Goal: Task Accomplishment & Management: Manage account settings

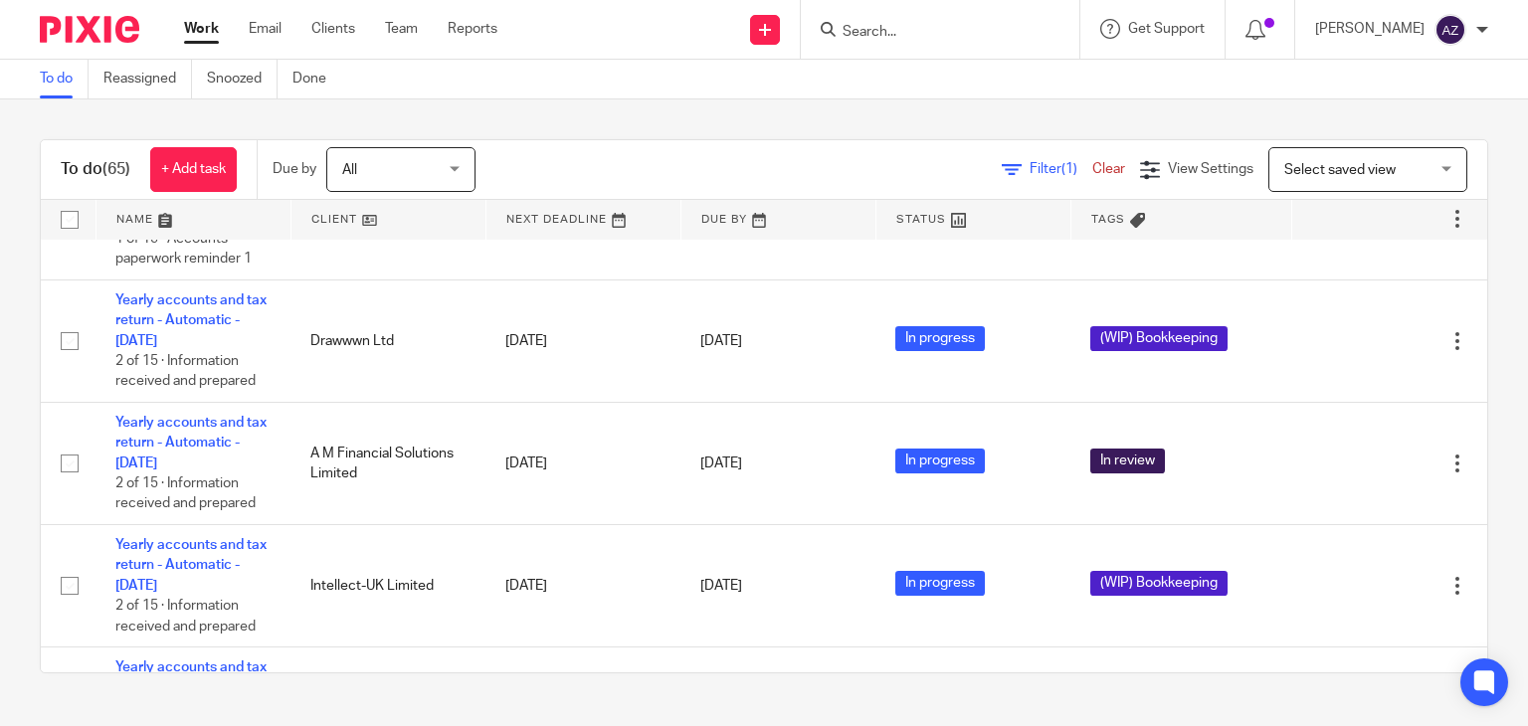
scroll to position [541, 0]
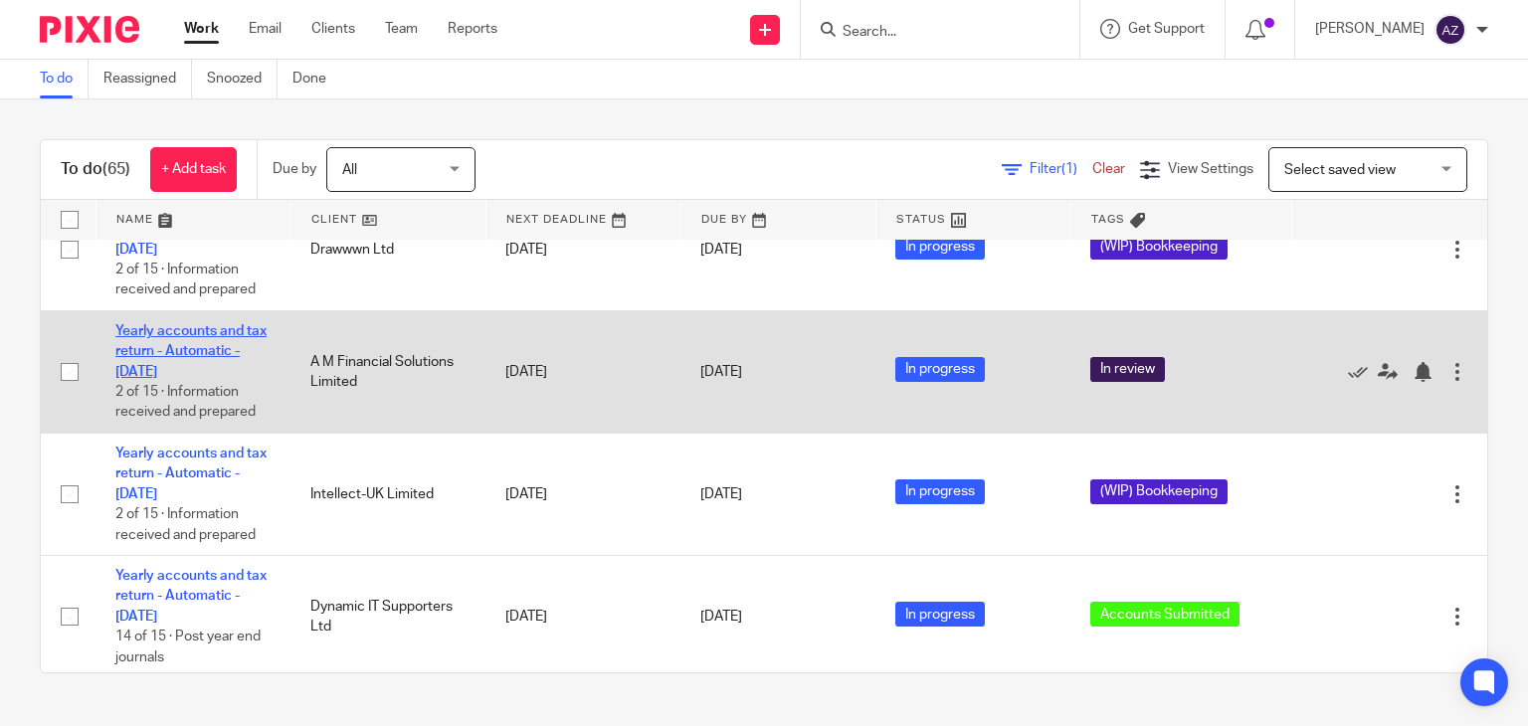
click at [175, 339] on link "Yearly accounts and tax return - Automatic - [DATE]" at bounding box center [190, 351] width 151 height 55
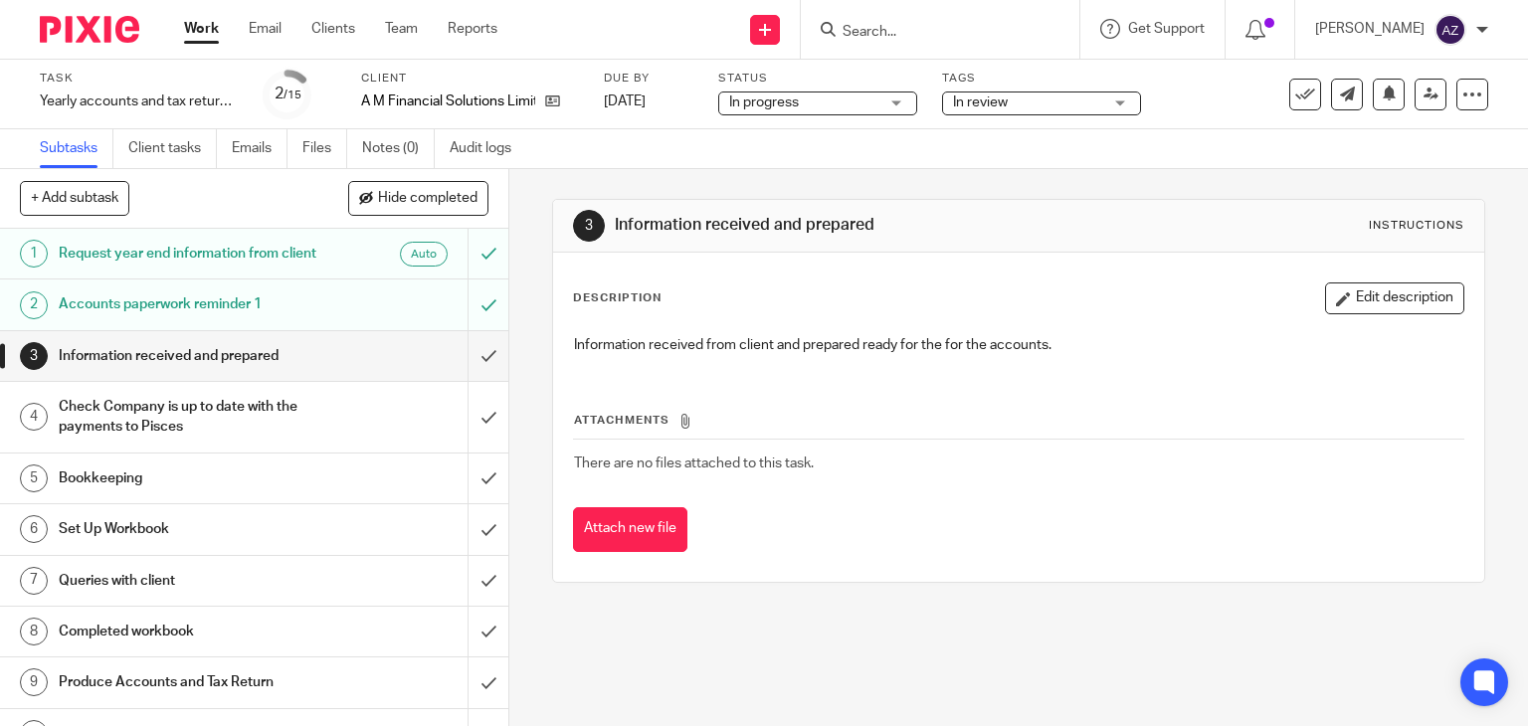
click at [1096, 98] on span "In review" at bounding box center [1027, 103] width 149 height 21
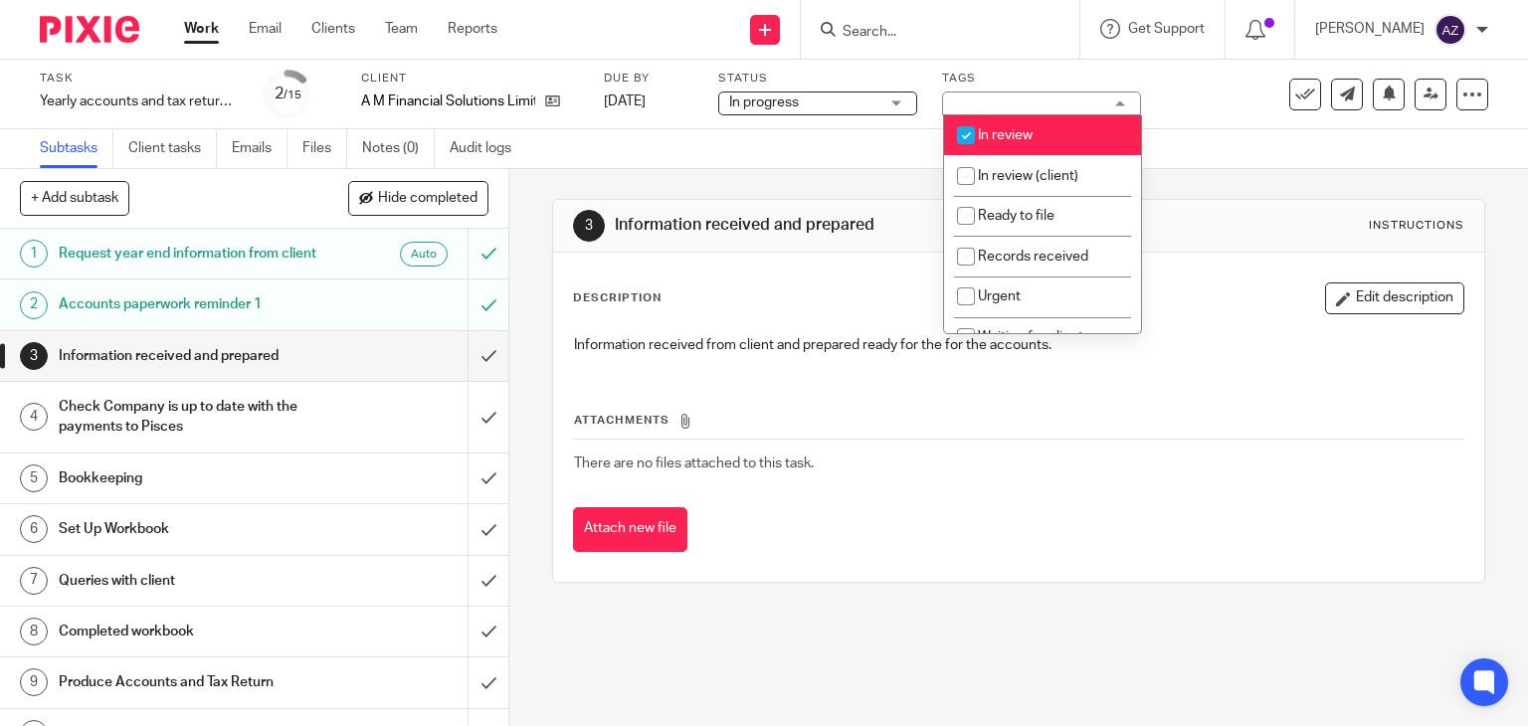
click at [965, 139] on input "checkbox" at bounding box center [966, 135] width 38 height 38
checkbox input "false"
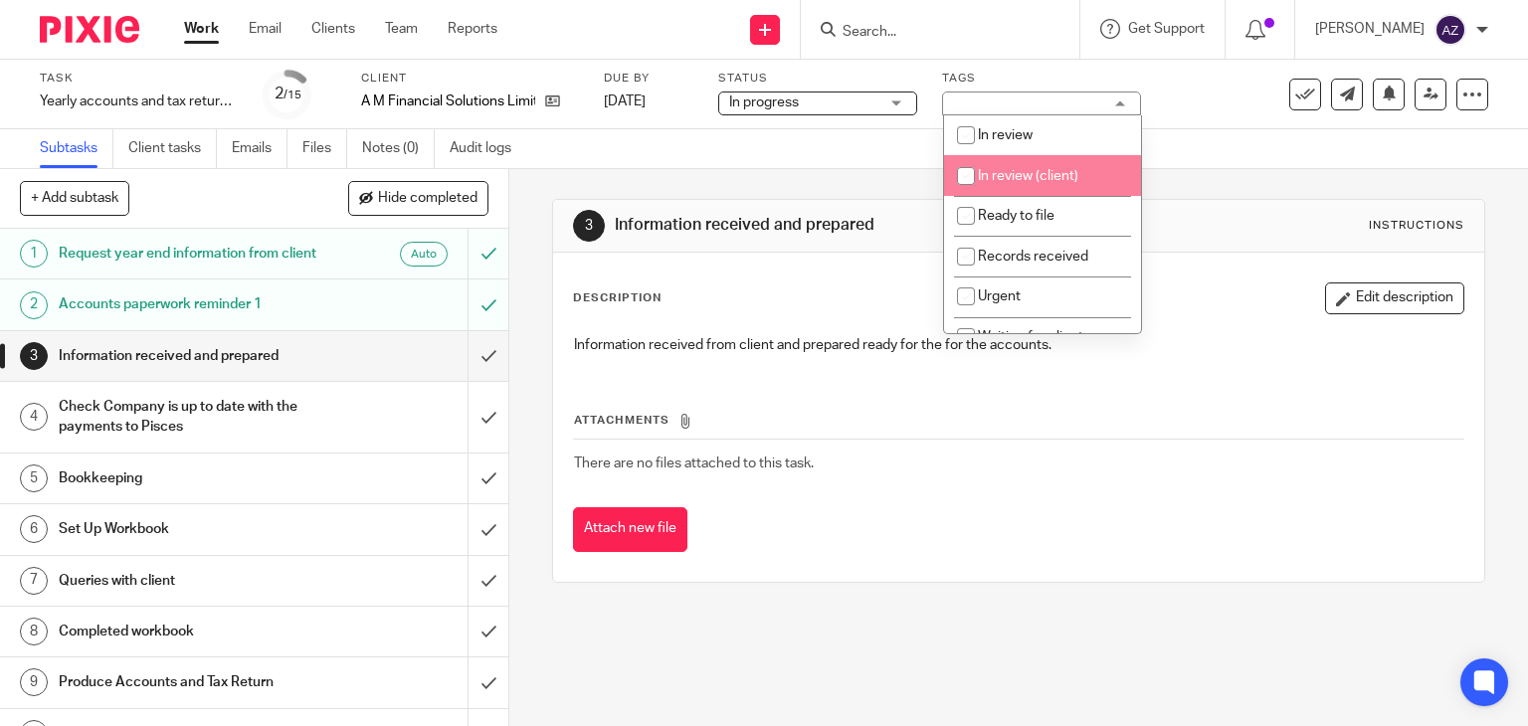
click at [970, 176] on input "checkbox" at bounding box center [966, 176] width 38 height 38
checkbox input "true"
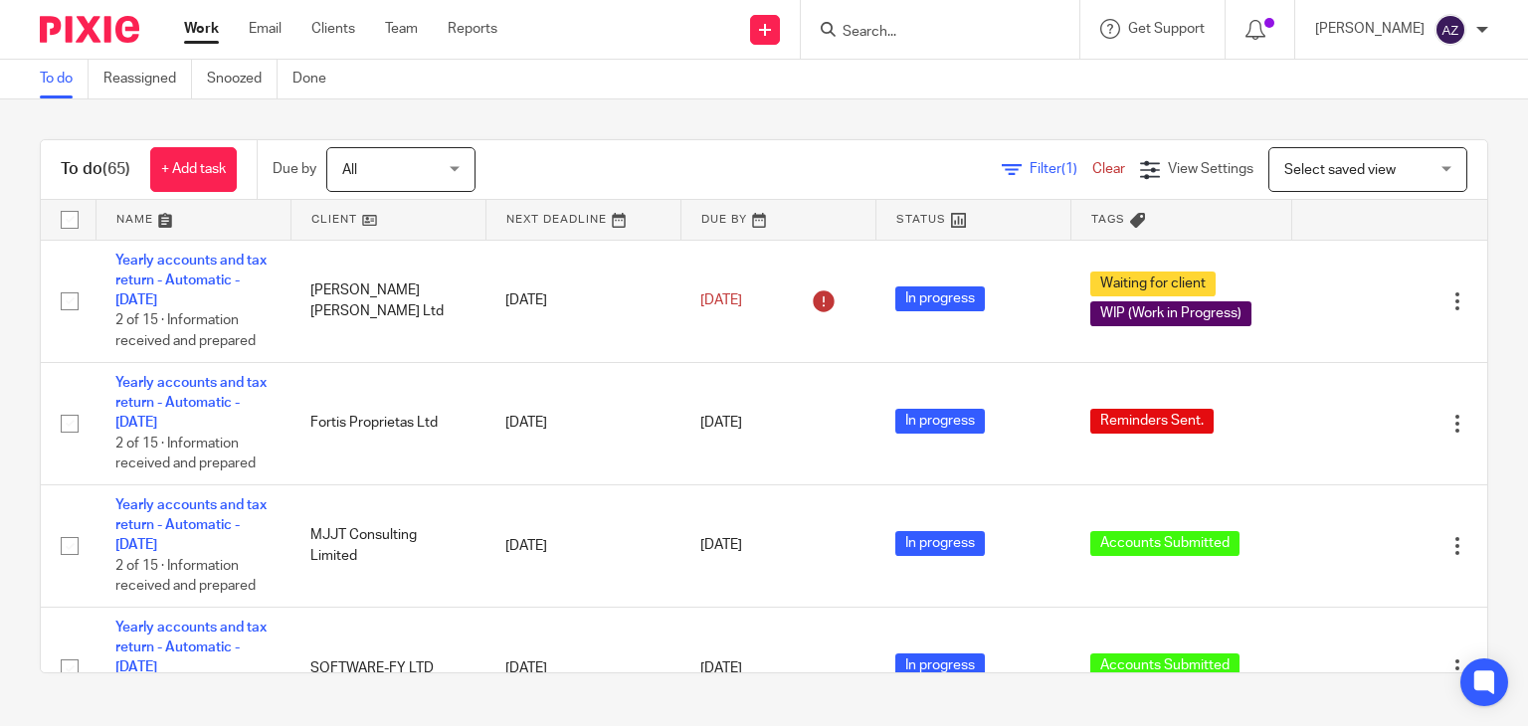
scroll to position [398, 0]
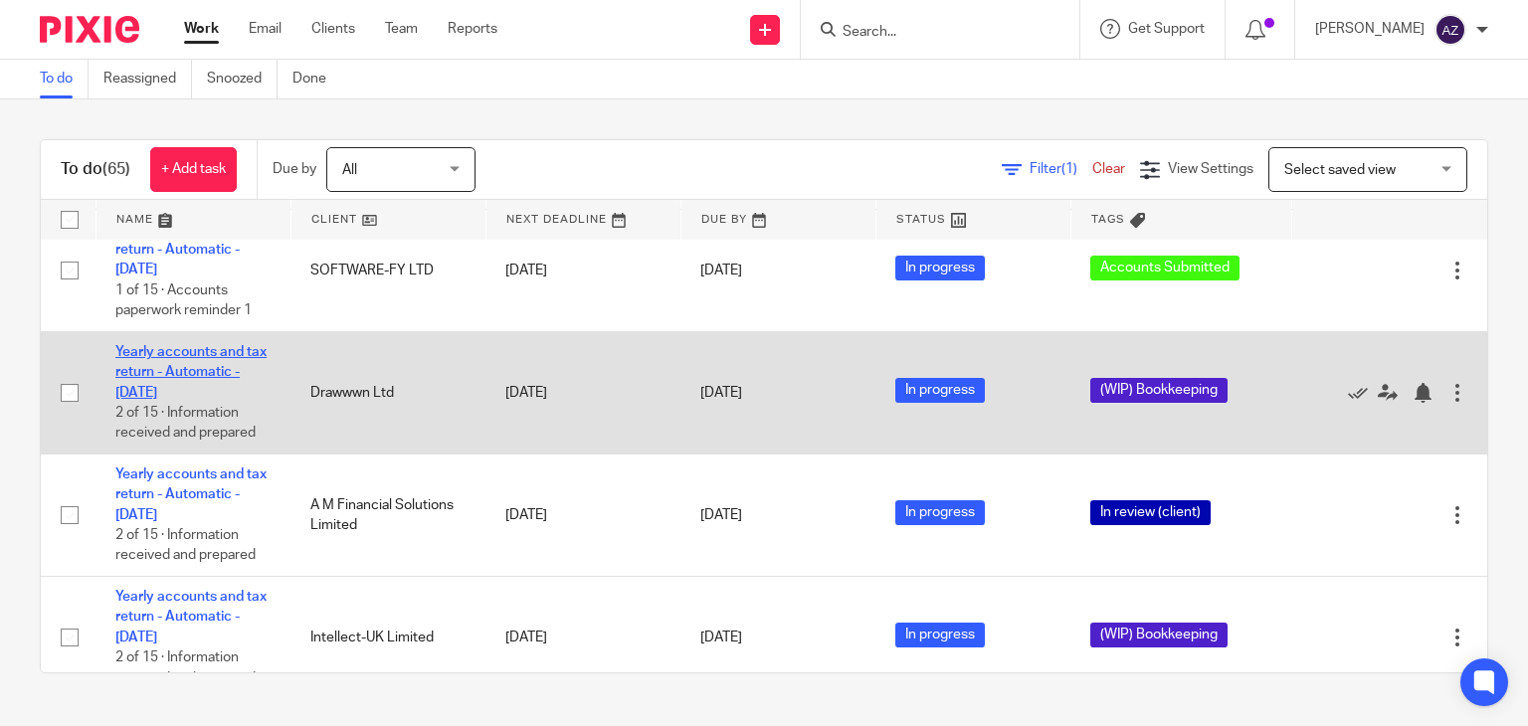
click at [195, 356] on link "Yearly accounts and tax return - Automatic - [DATE]" at bounding box center [190, 372] width 151 height 55
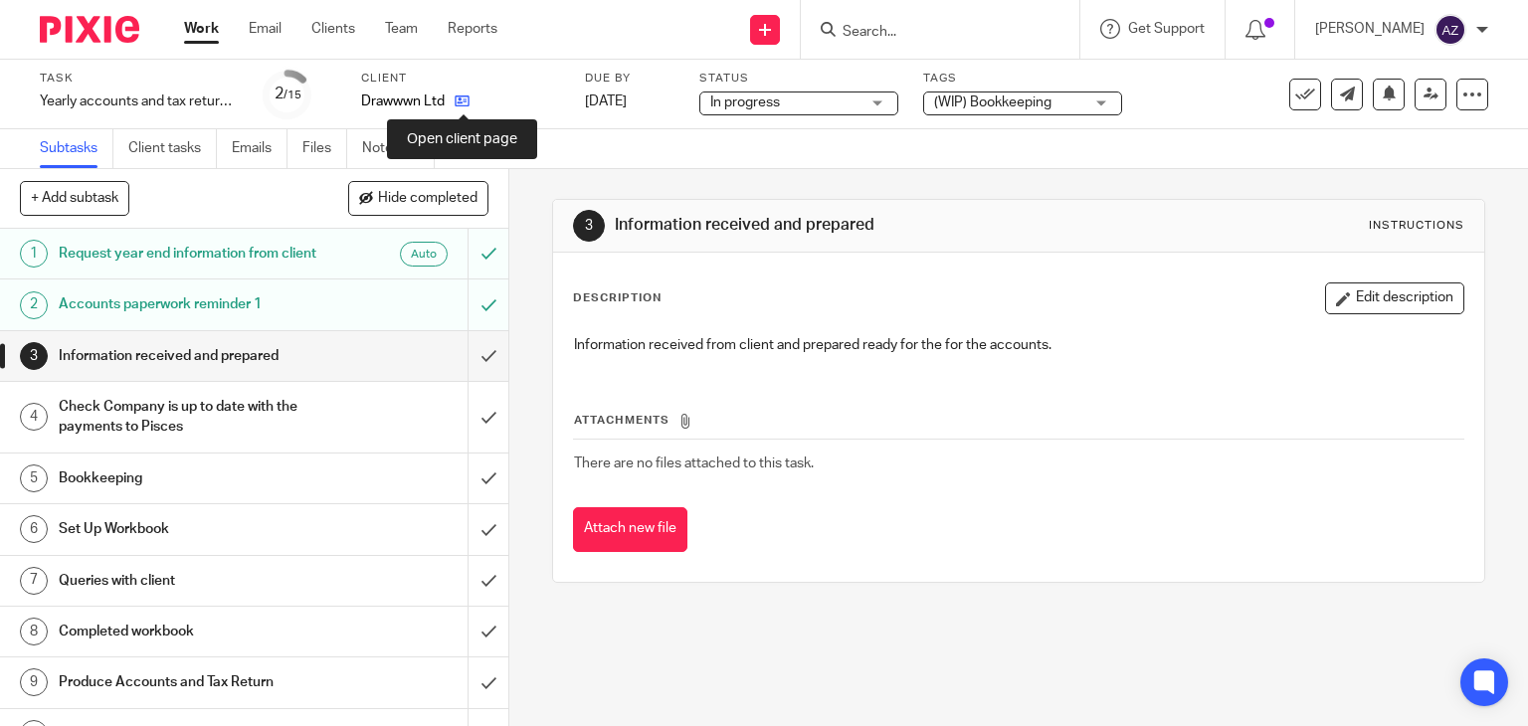
click at [468, 100] on icon at bounding box center [462, 101] width 15 height 15
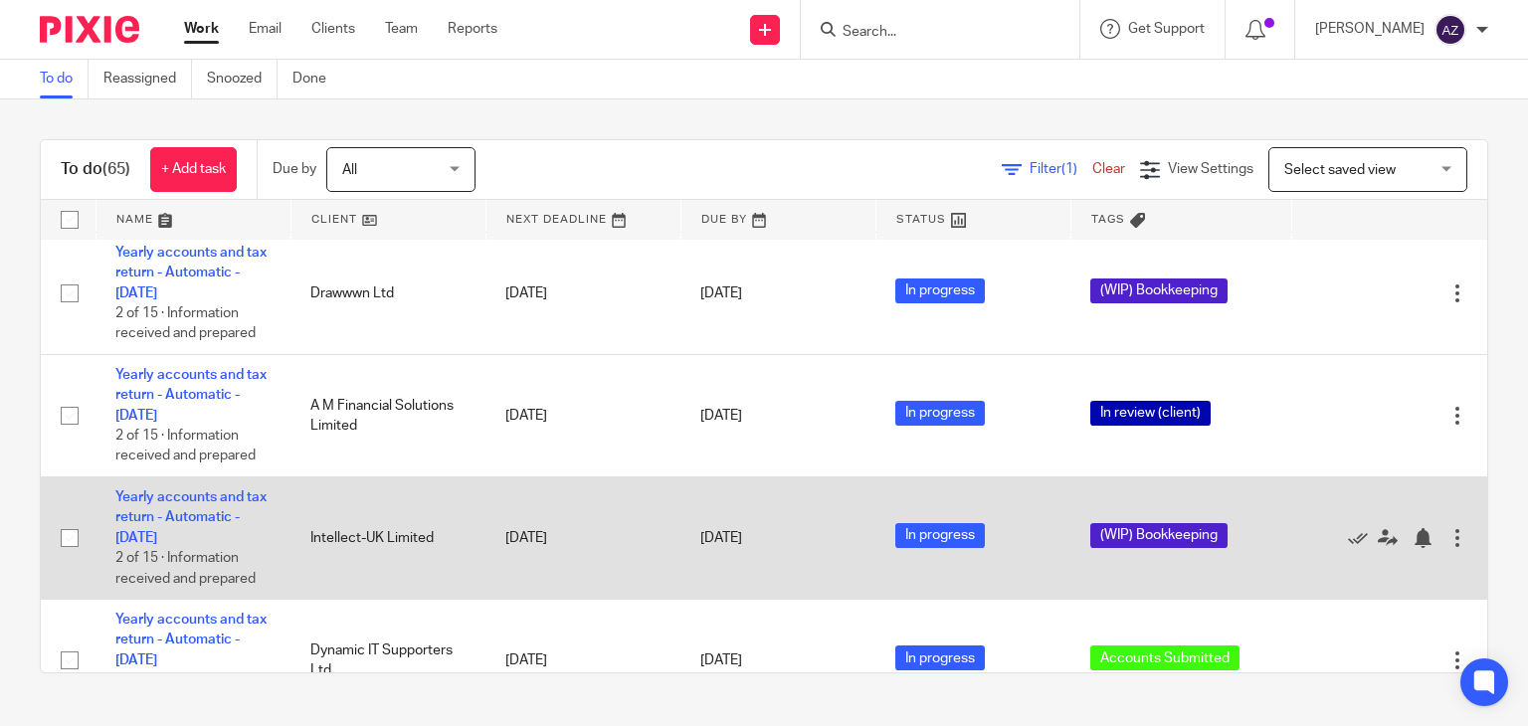
scroll to position [398, 0]
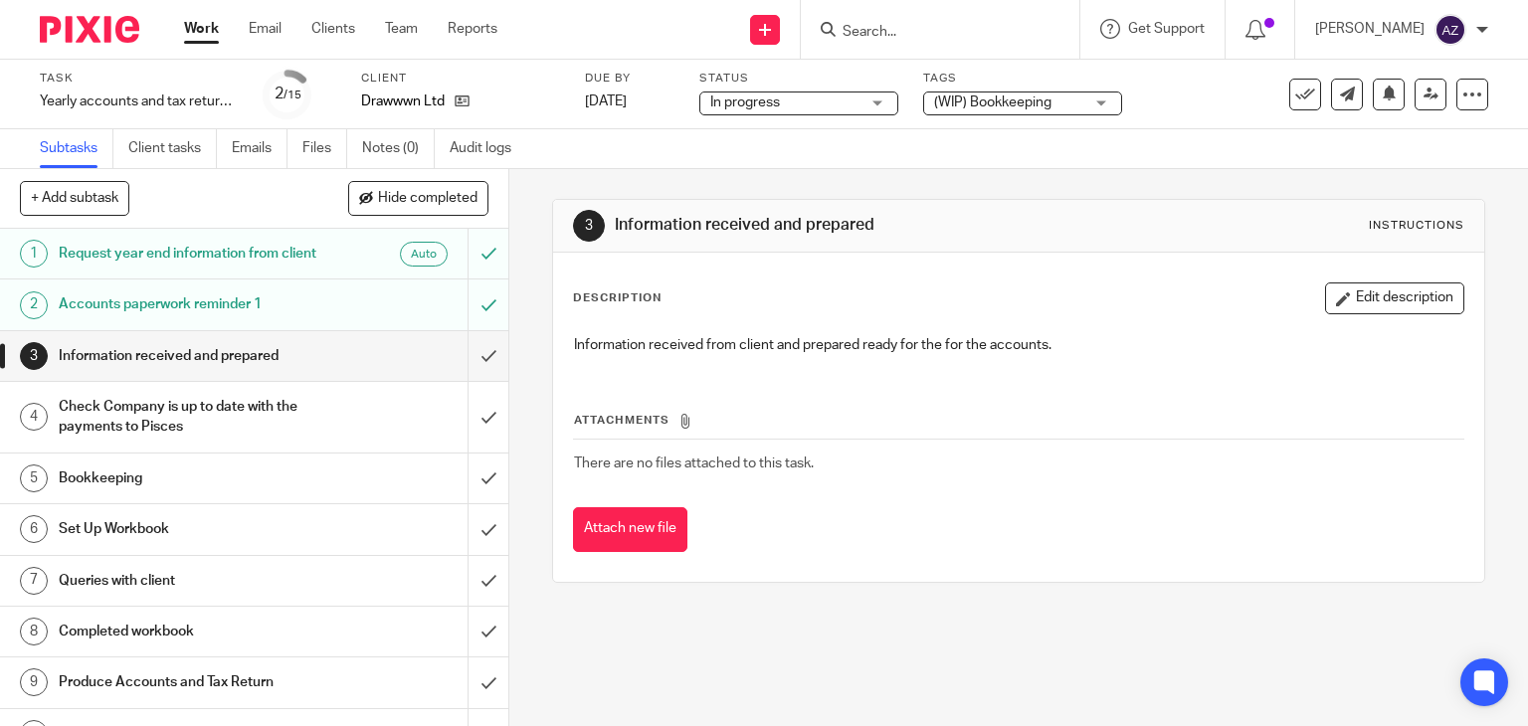
click at [1088, 105] on div "(WIP) Bookkeeping" at bounding box center [1022, 104] width 199 height 24
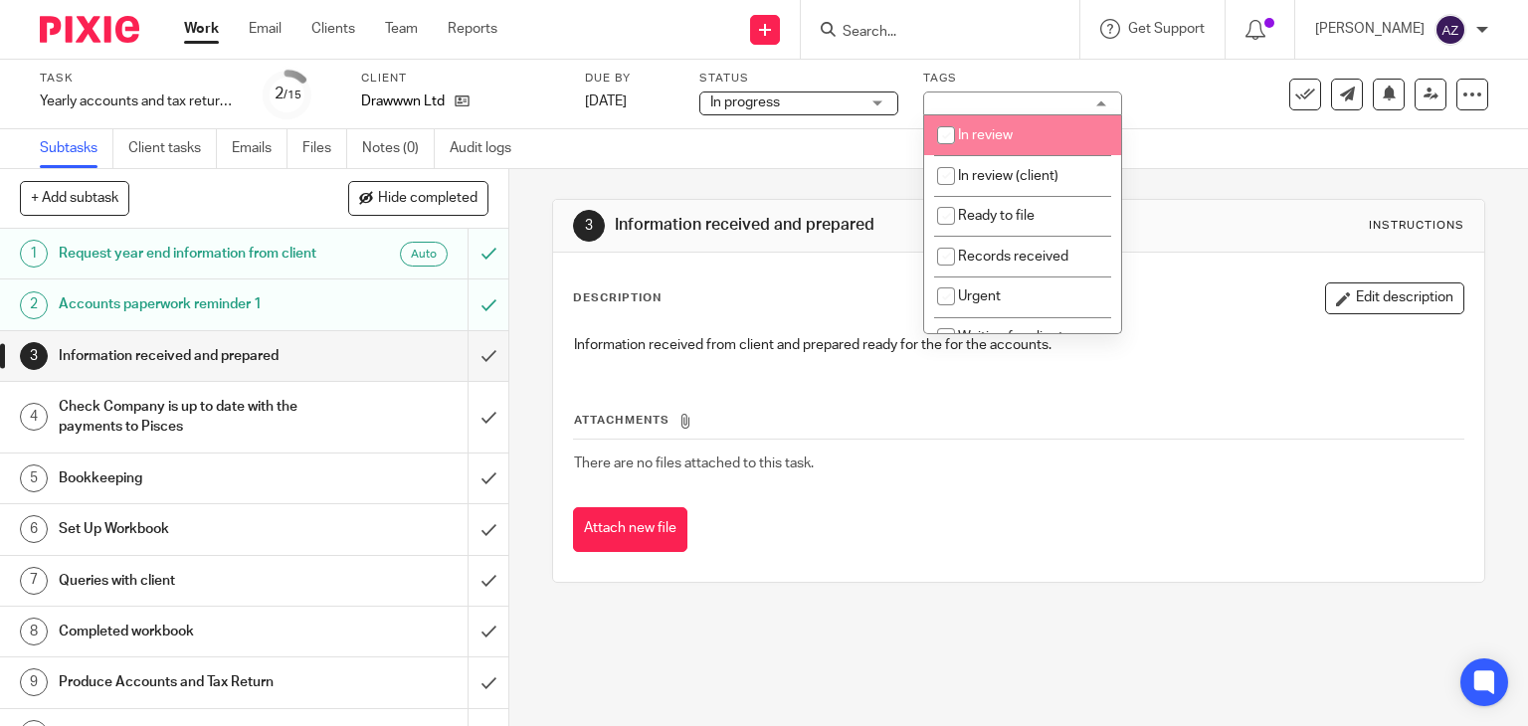
click at [944, 142] on input "checkbox" at bounding box center [946, 135] width 38 height 38
checkbox input "true"
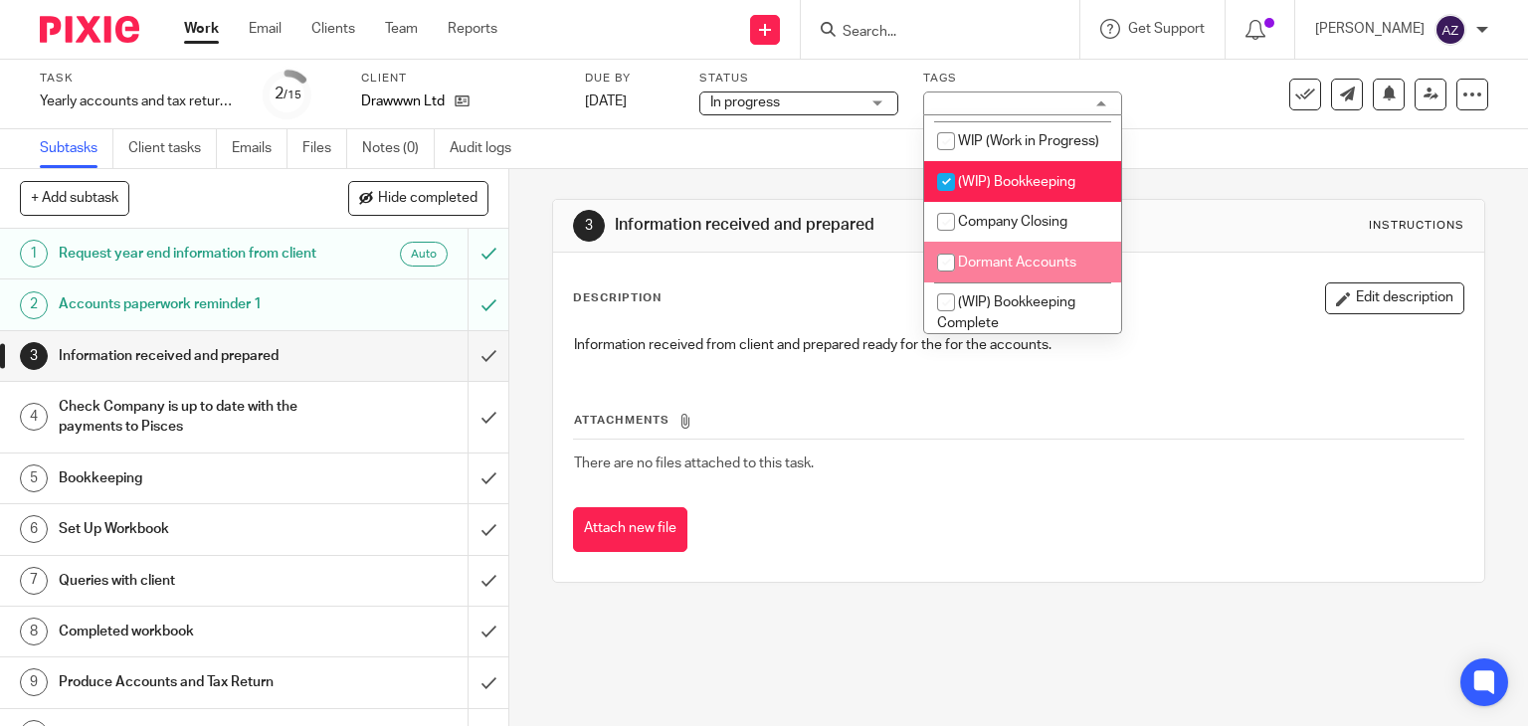
scroll to position [1791, 0]
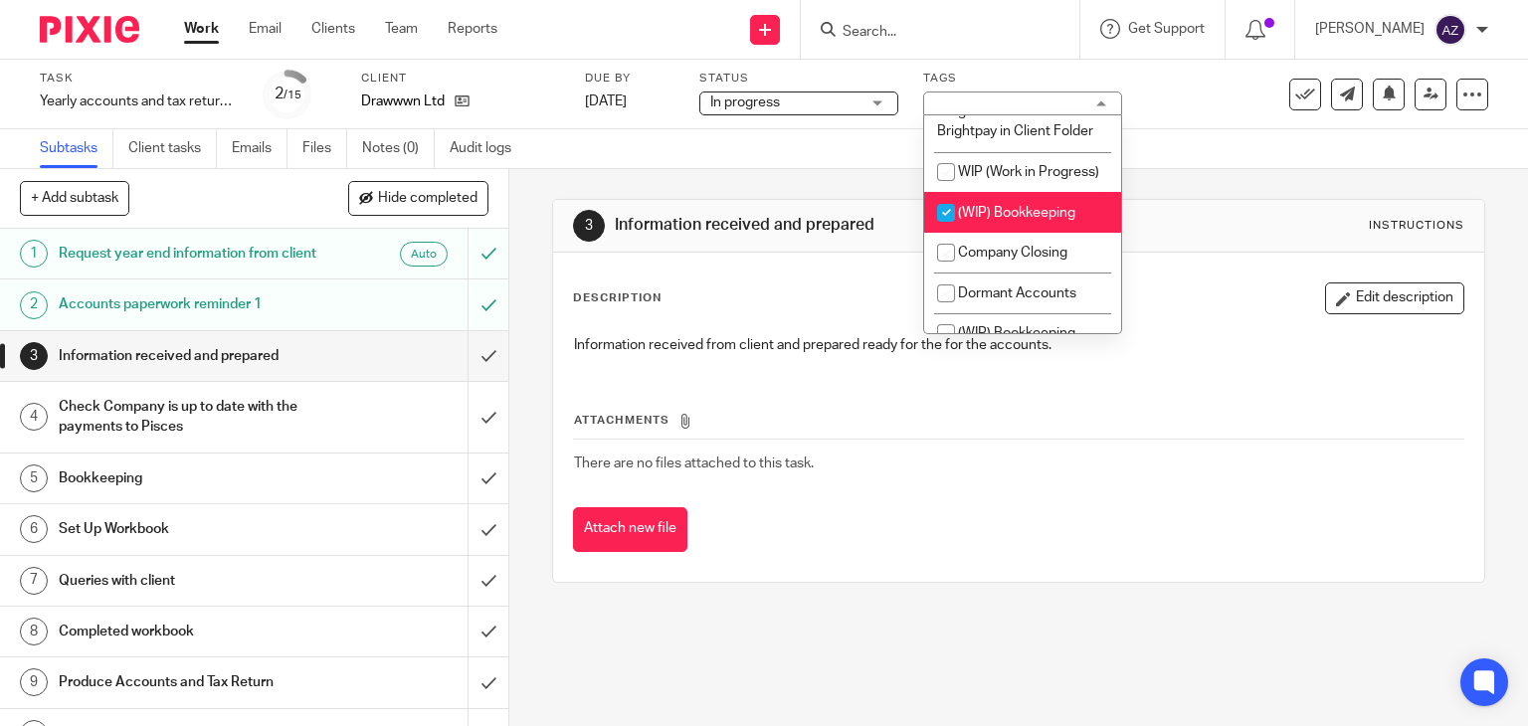
click at [943, 232] on input "checkbox" at bounding box center [946, 213] width 38 height 38
checkbox input "false"
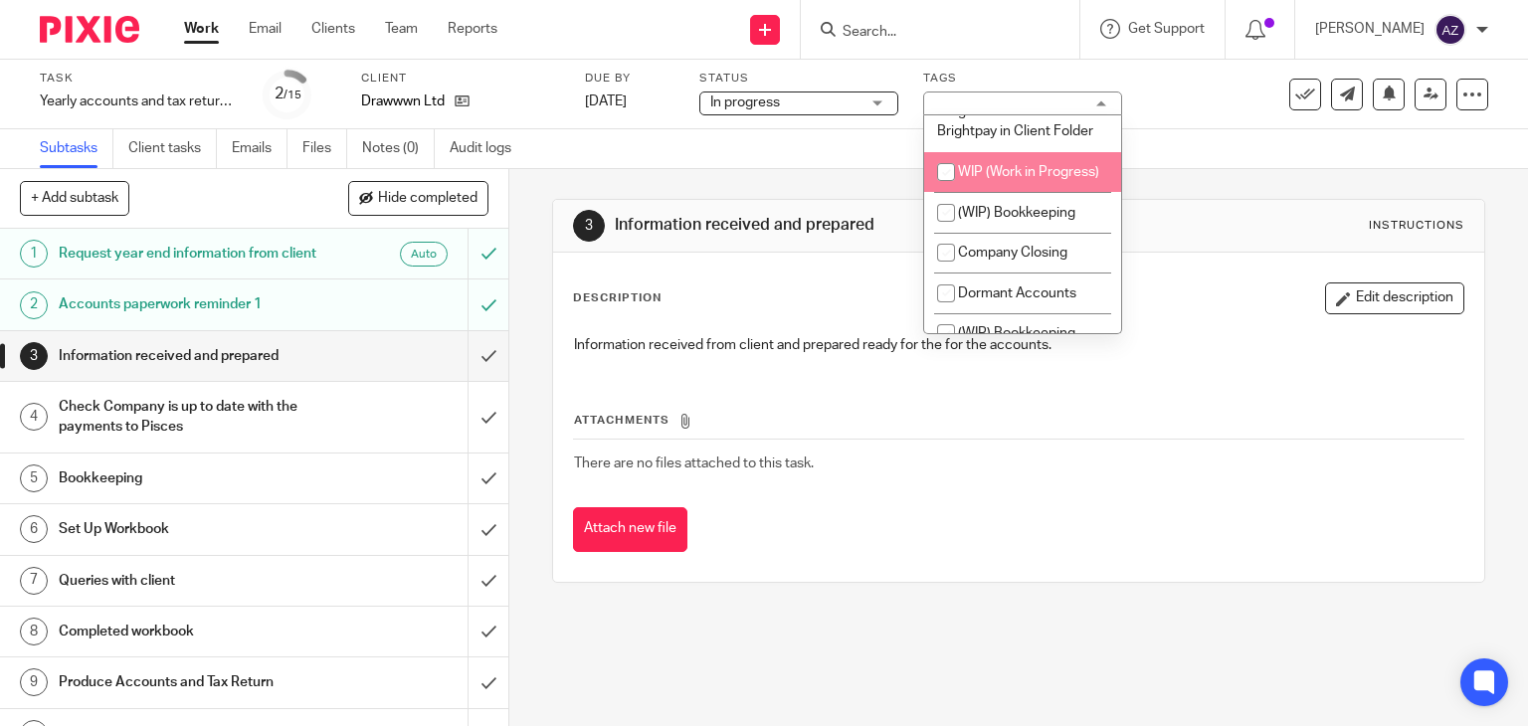
click at [1206, 168] on div "Subtasks Client tasks Emails Files Notes (0) Audit logs" at bounding box center [764, 149] width 1528 height 40
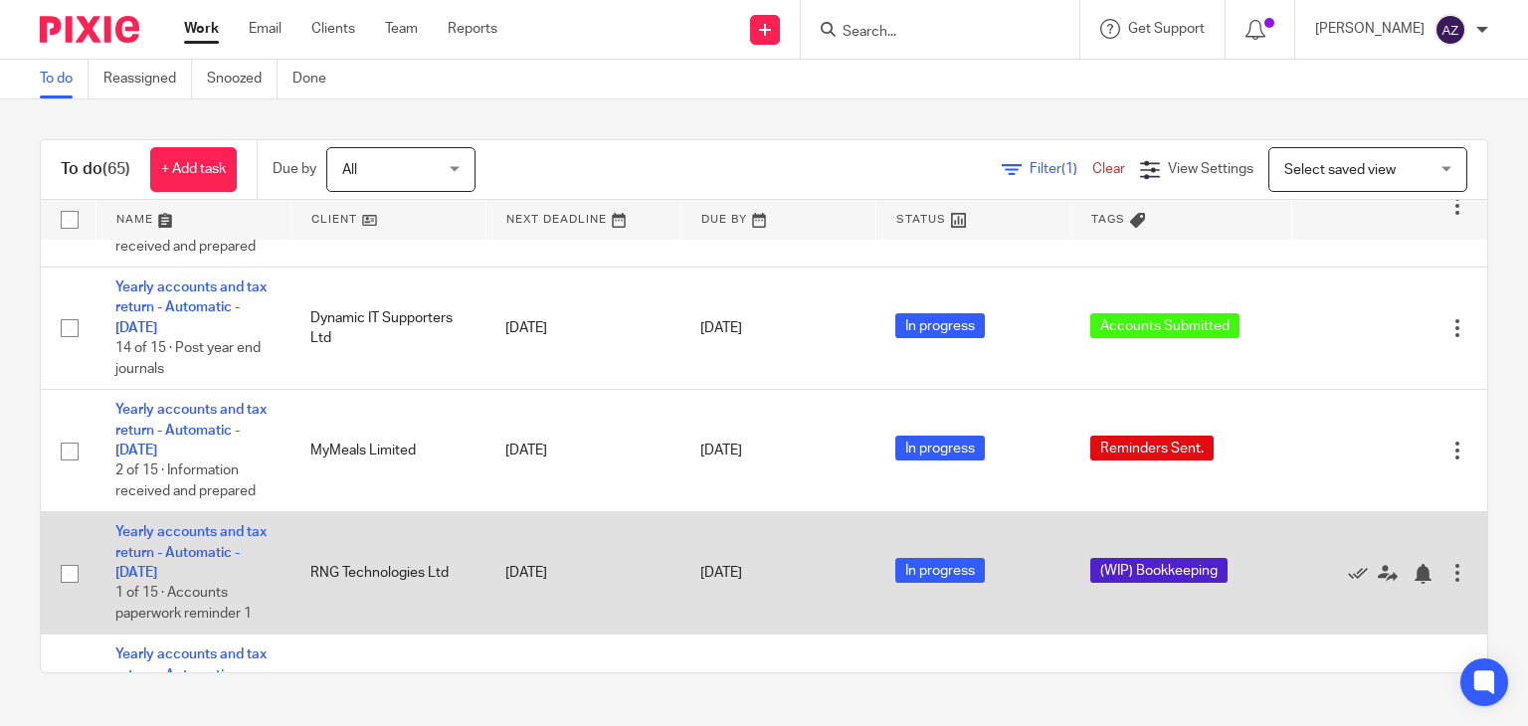
scroll to position [796, 0]
